Goal: Task Accomplishment & Management: Complete application form

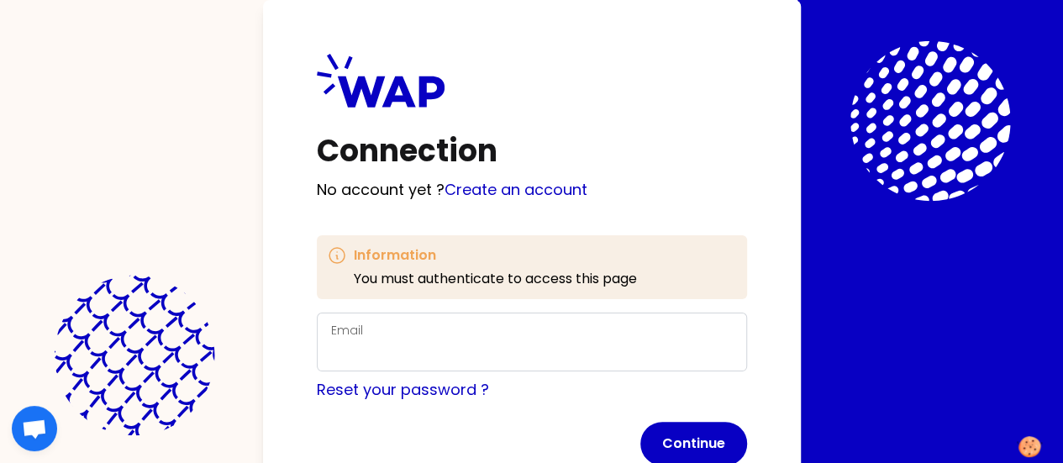
click at [350, 334] on div "Email" at bounding box center [532, 342] width 402 height 44
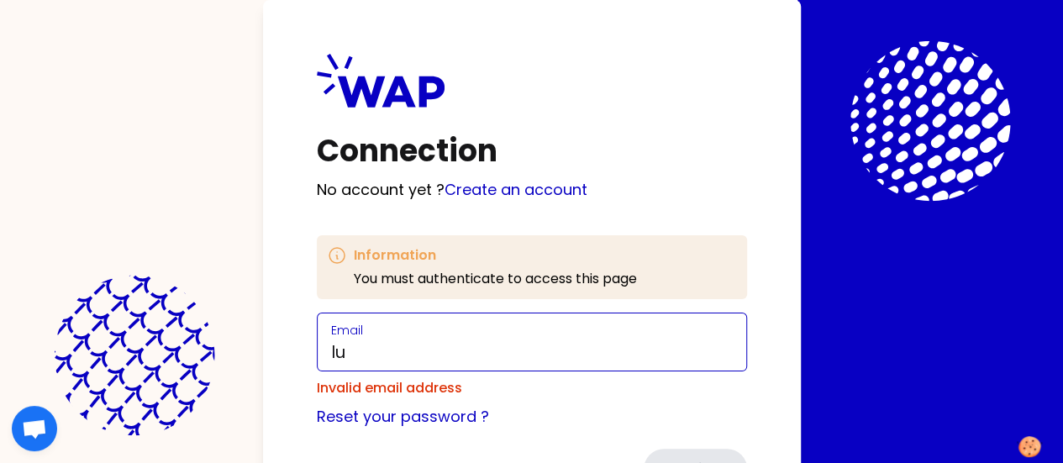
type input "[PERSON_NAME][EMAIL_ADDRESS][PERSON_NAME][DOMAIN_NAME]"
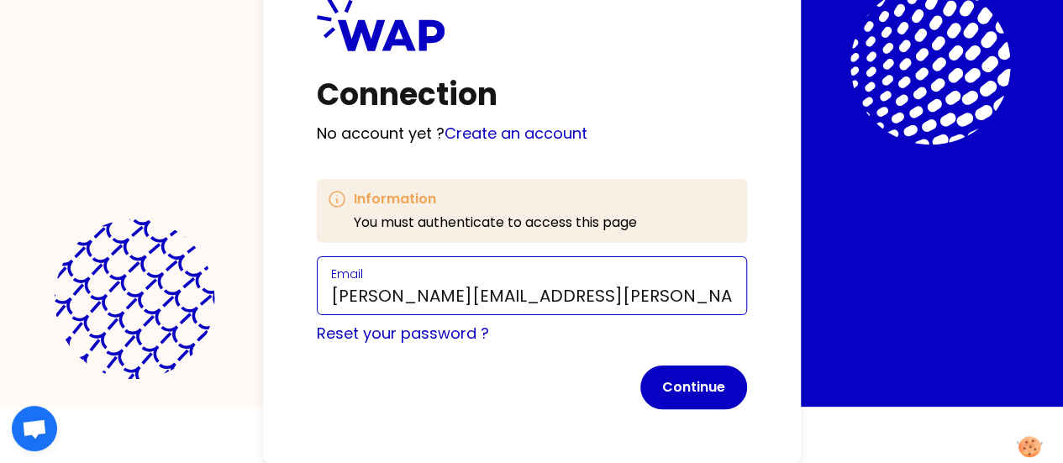
scroll to position [87, 0]
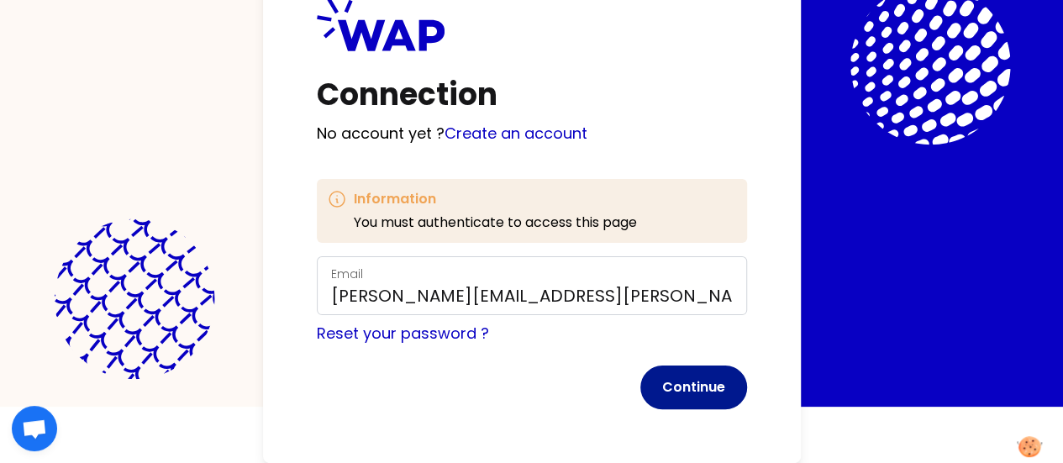
click at [640, 366] on button "Continue" at bounding box center [693, 388] width 107 height 44
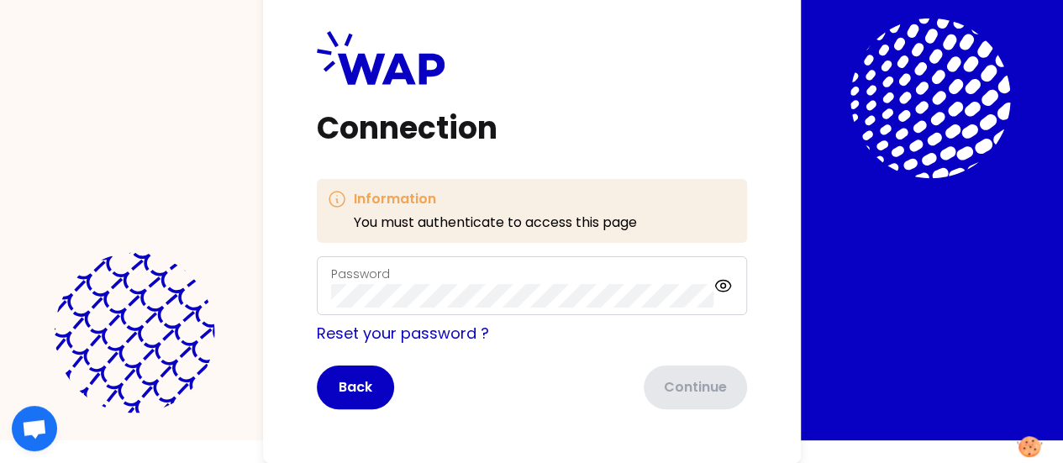
scroll to position [71, 0]
click at [640, 366] on button "Continue" at bounding box center [693, 388] width 107 height 44
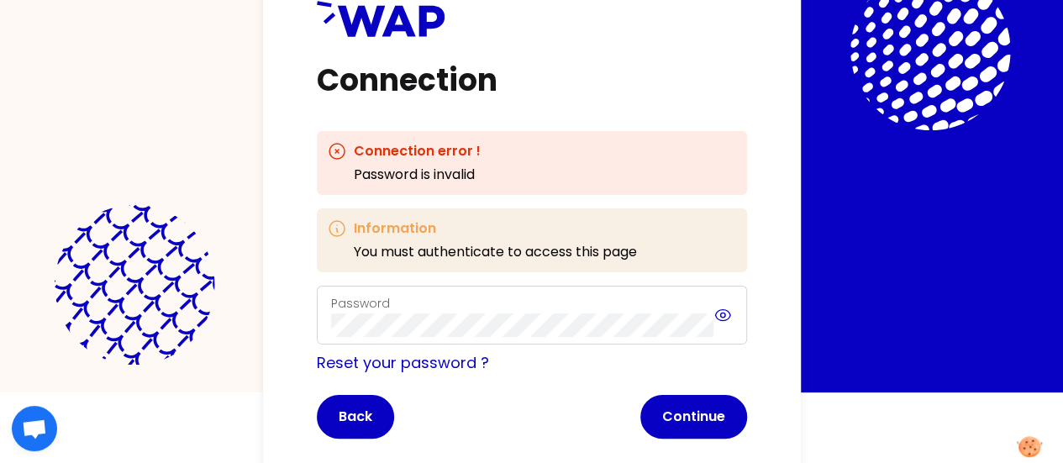
click at [714, 316] on icon at bounding box center [723, 315] width 18 height 20
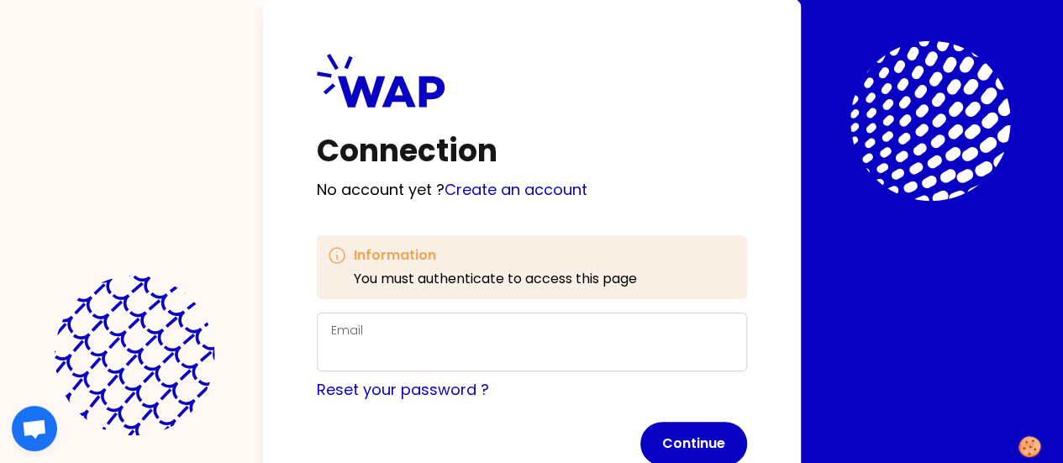
click at [331, 339] on div "Email" at bounding box center [532, 342] width 402 height 44
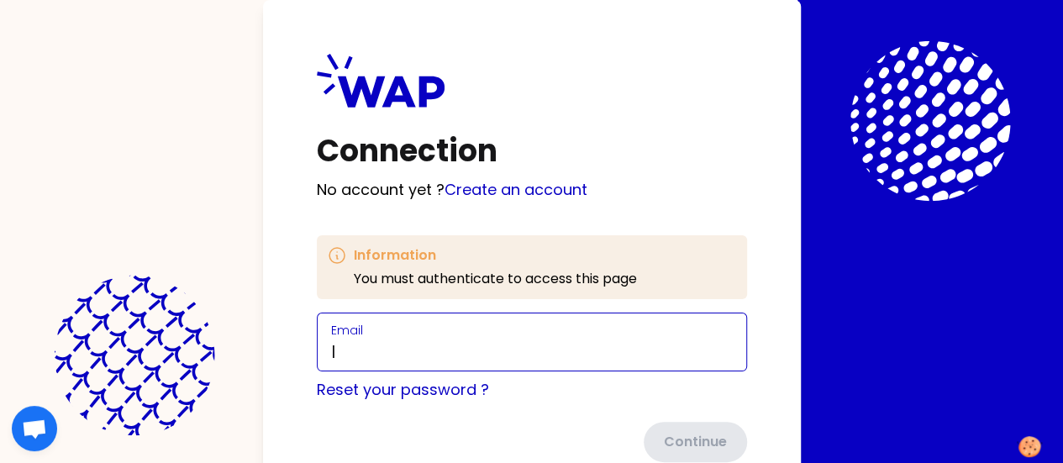
type input "[PERSON_NAME][EMAIL_ADDRESS][PERSON_NAME][DOMAIN_NAME]"
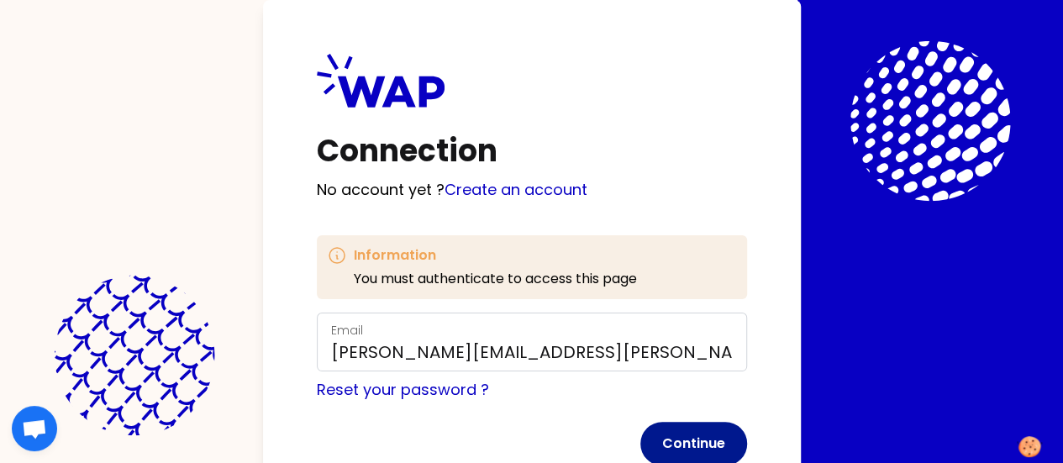
click at [640, 441] on button "Continue" at bounding box center [693, 444] width 107 height 44
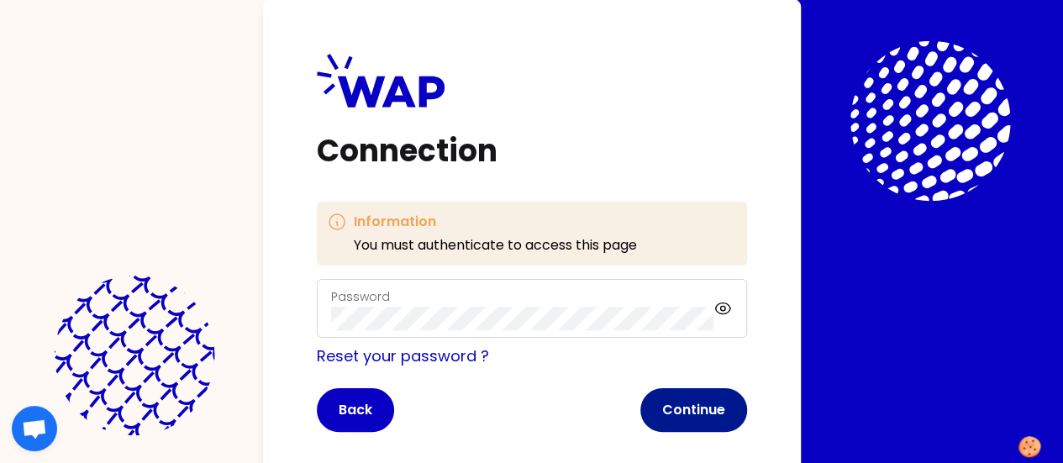
click at [640, 408] on button "Continue" at bounding box center [693, 410] width 107 height 44
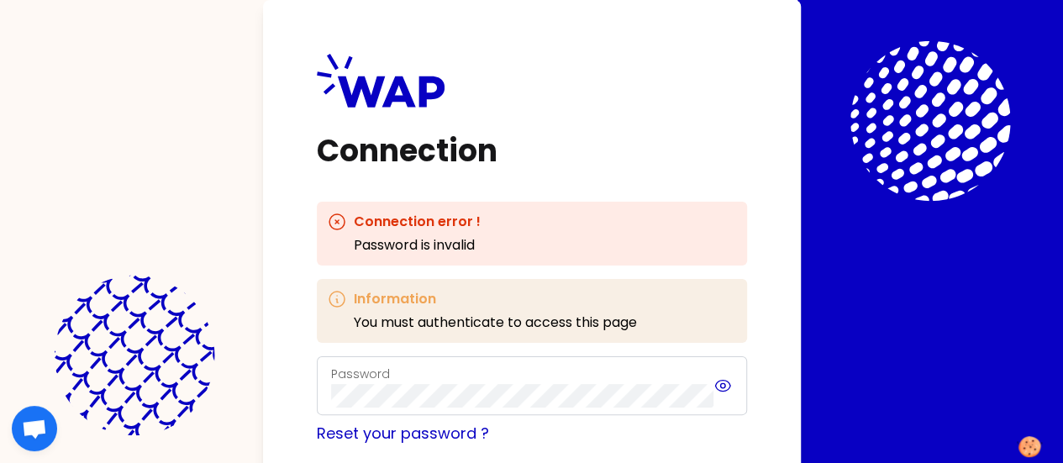
click at [714, 388] on icon at bounding box center [723, 386] width 18 height 20
